Goal: Task Accomplishment & Management: Manage account settings

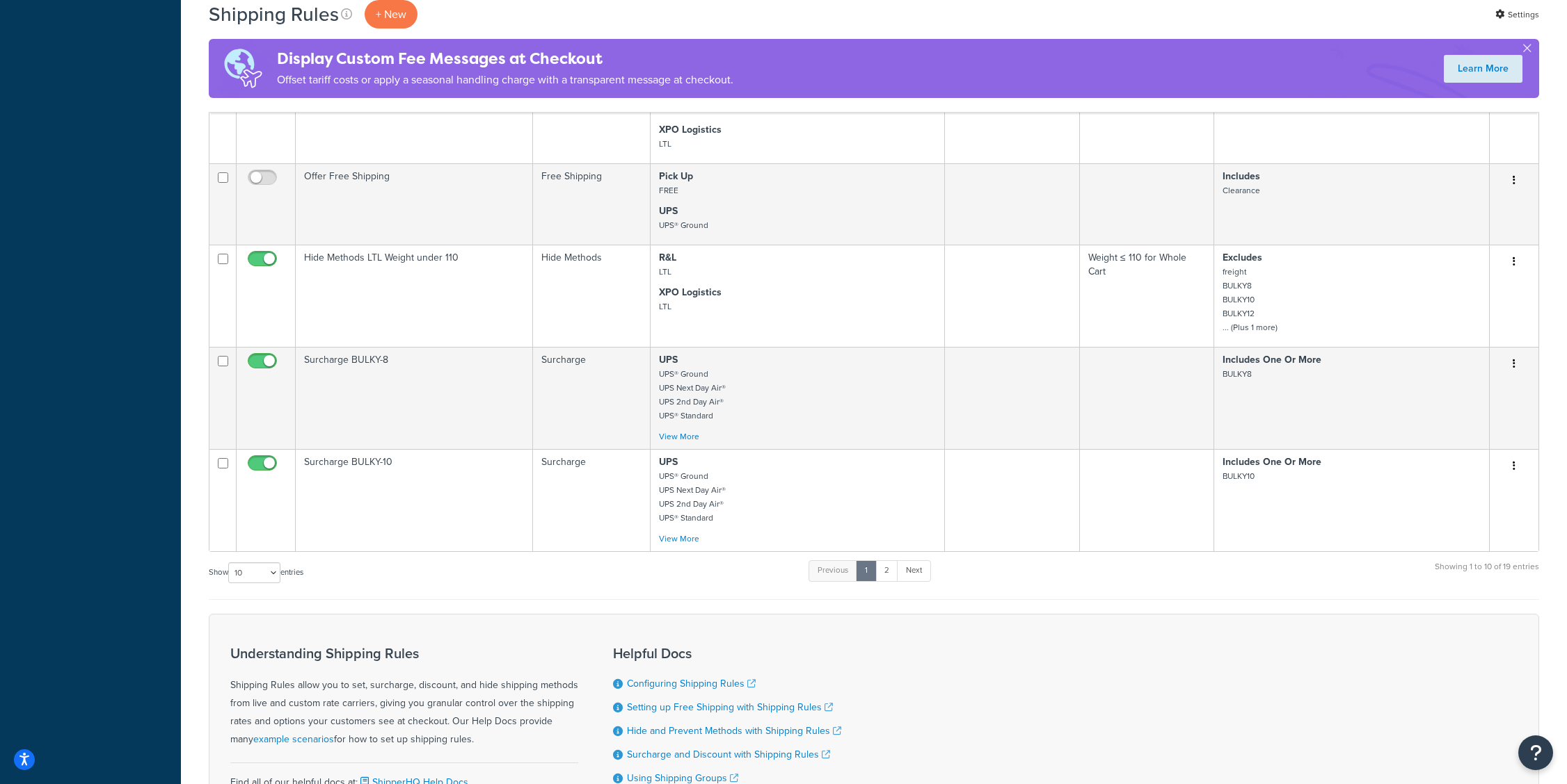
scroll to position [945, 0]
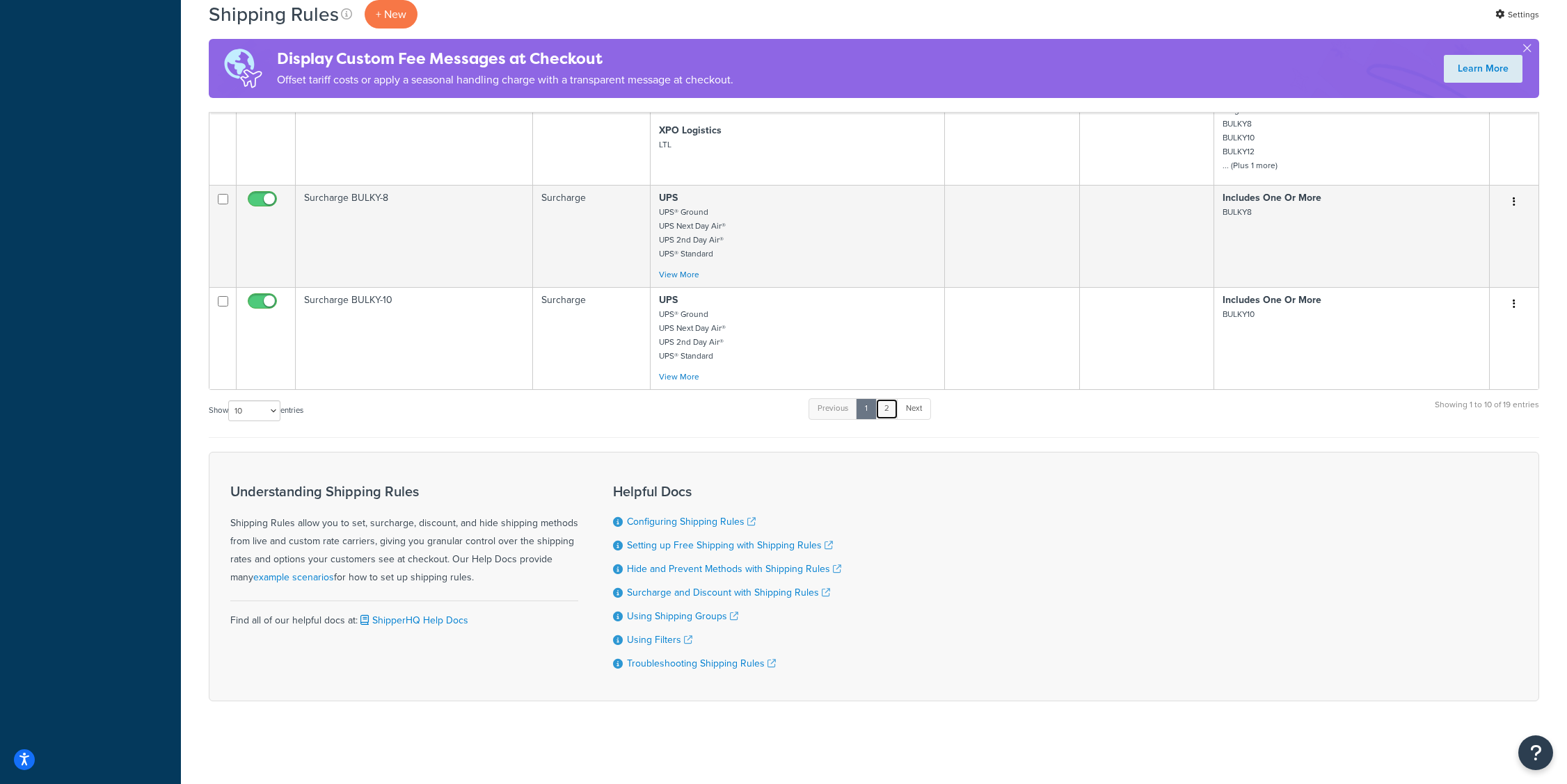
click at [888, 411] on link "2" at bounding box center [887, 409] width 23 height 21
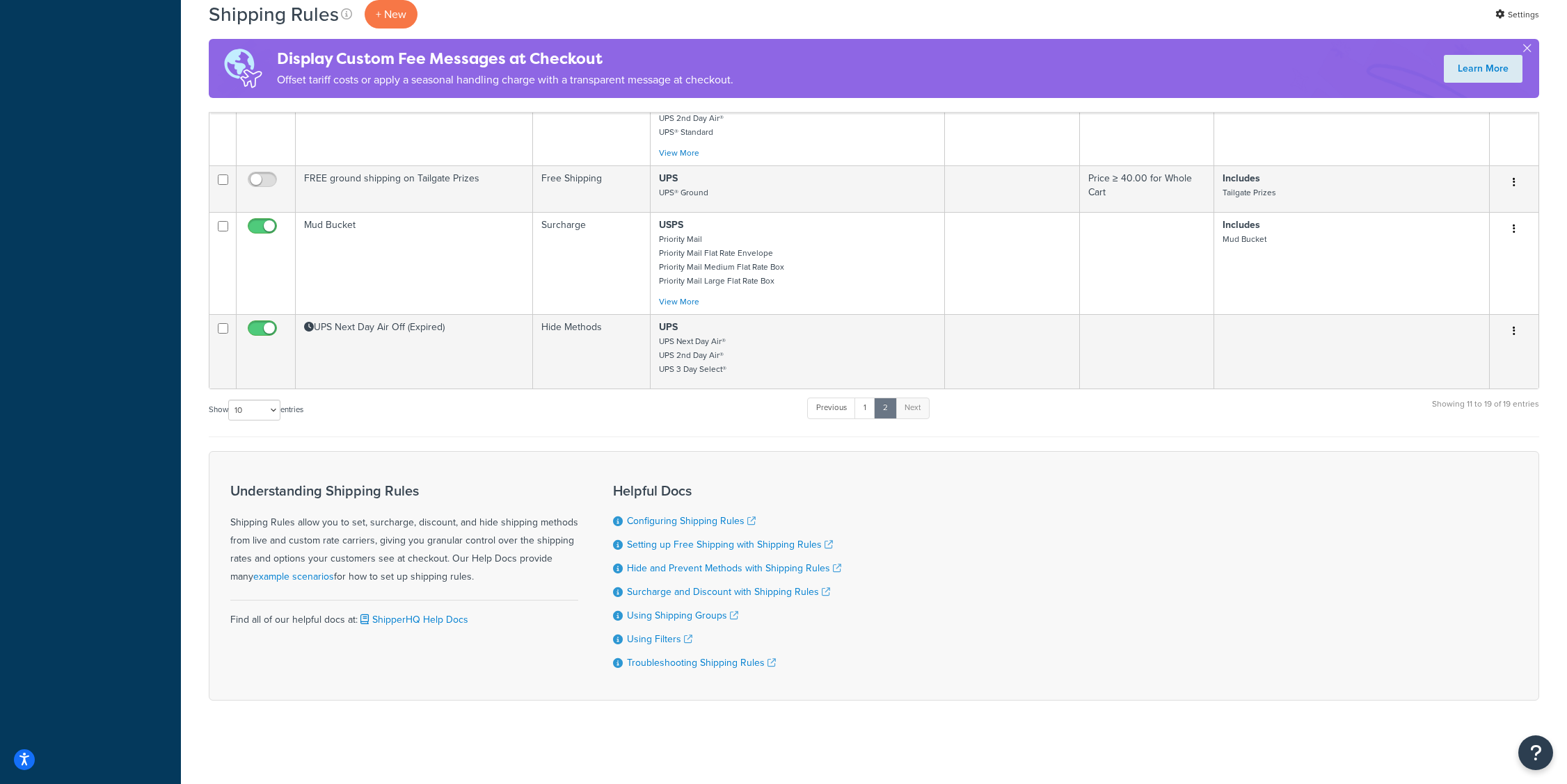
scroll to position [711, 0]
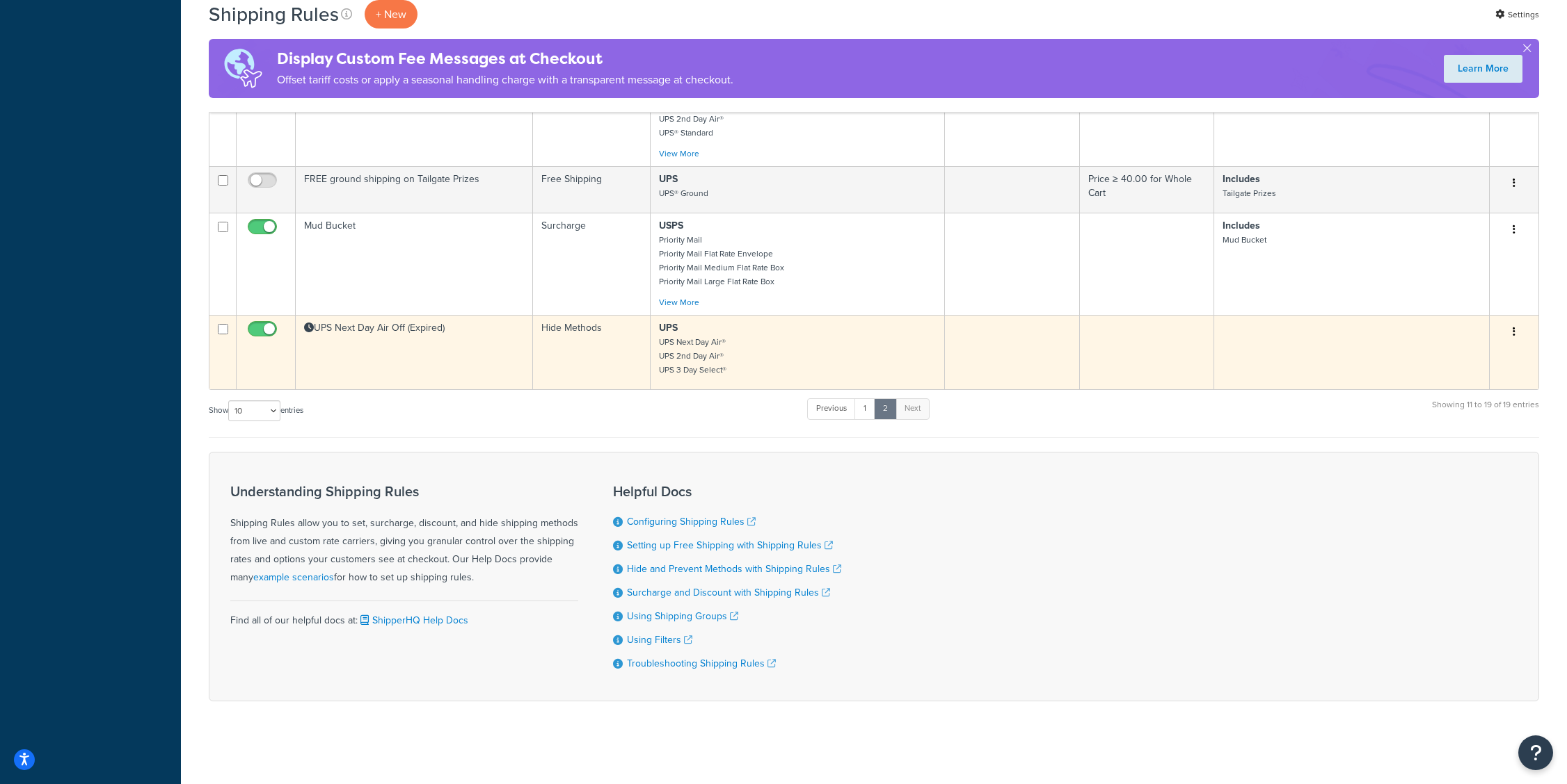
click at [767, 354] on p "UPS UPS Next Day Air® UPS 2nd Day Air® UPS 3 Day Select®" at bounding box center [796, 349] width 277 height 56
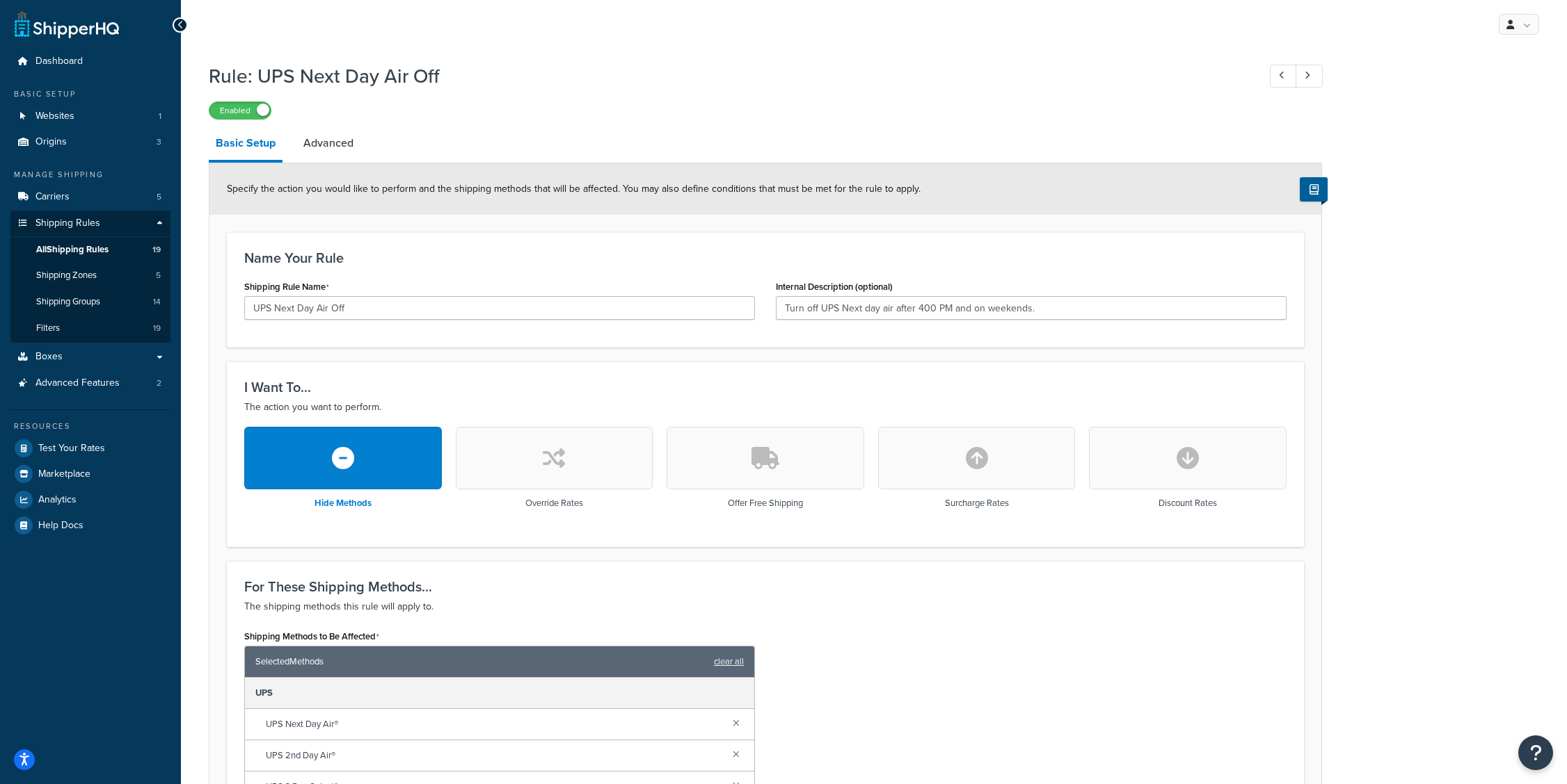
scroll to position [2, 0]
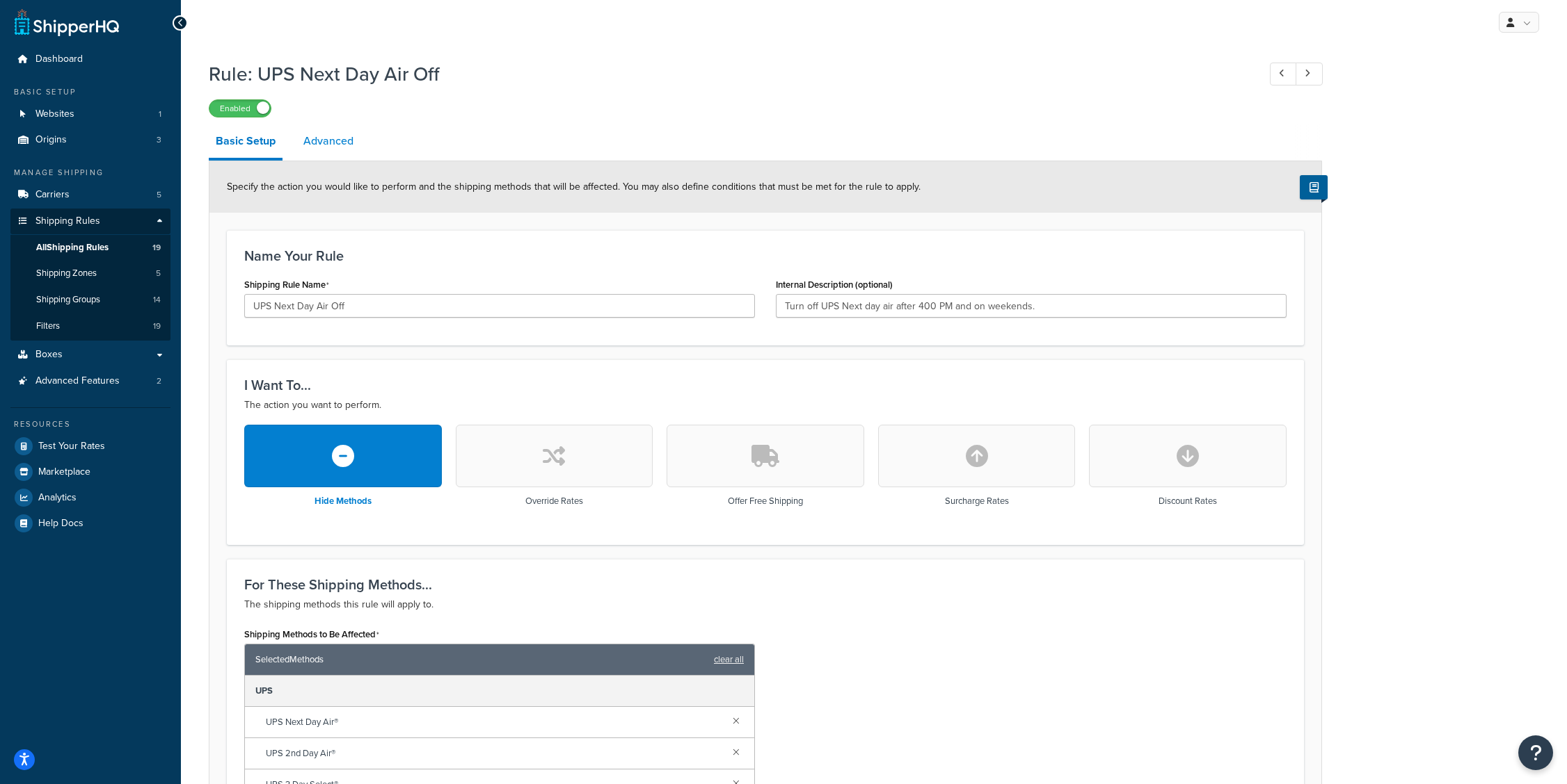
click at [328, 142] on link "Advanced" at bounding box center [328, 141] width 64 height 33
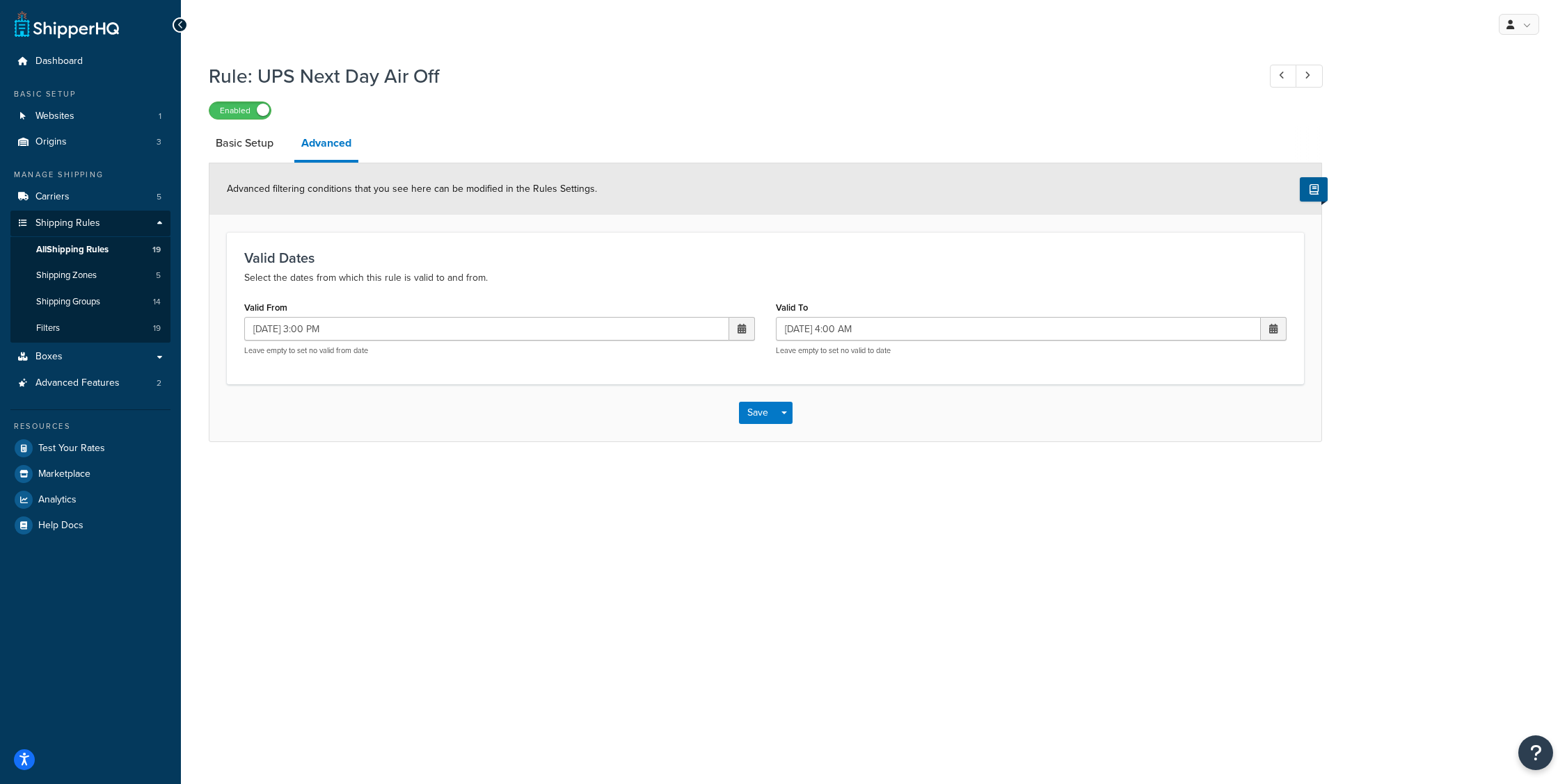
click at [739, 326] on span at bounding box center [741, 329] width 8 height 10
drag, startPoint x: 664, startPoint y: 432, endPoint x: 672, endPoint y: 436, distance: 8.9
click at [664, 432] on td "17" at bounding box center [668, 439] width 24 height 21
type input "[DATE] 3:00 PM"
click at [1274, 328] on span at bounding box center [1273, 329] width 8 height 10
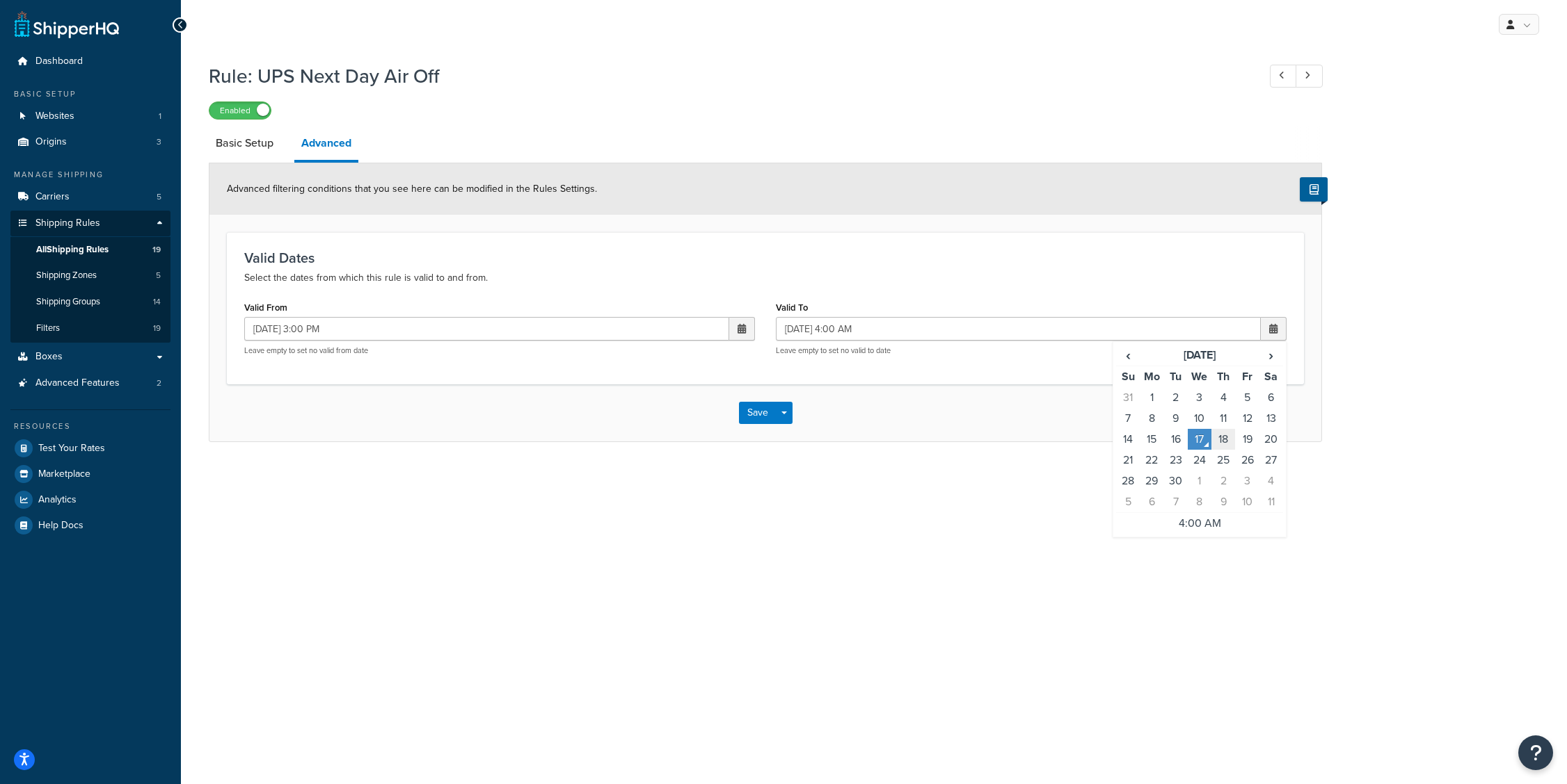
click at [1220, 441] on td "18" at bounding box center [1222, 439] width 24 height 21
type input "[DATE] 4:00 AM"
click at [746, 412] on button "Save" at bounding box center [758, 413] width 37 height 22
